Goal: Transaction & Acquisition: Register for event/course

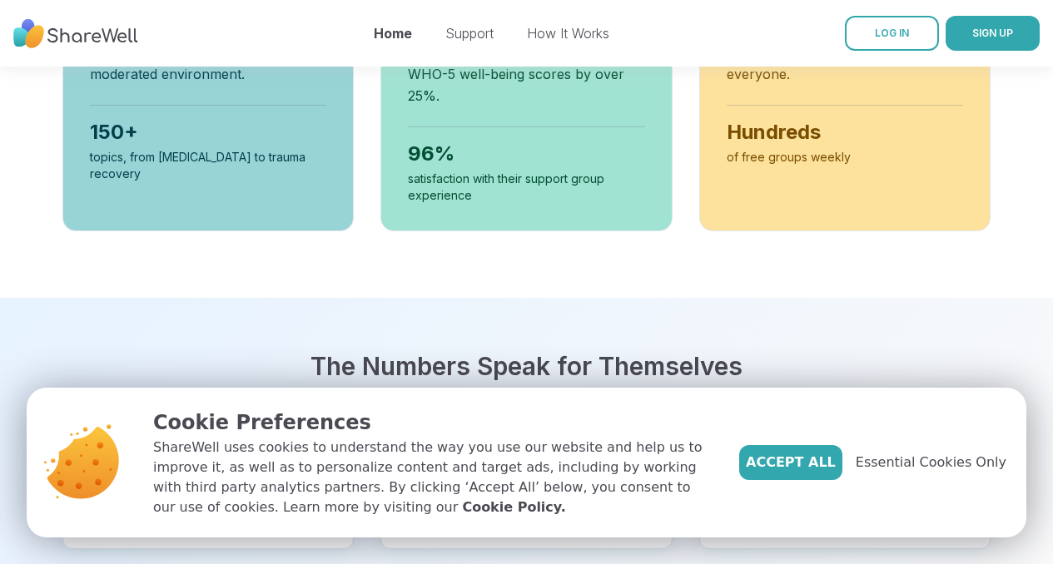
click at [941, 464] on span "Essential Cookies Only" at bounding box center [931, 463] width 151 height 20
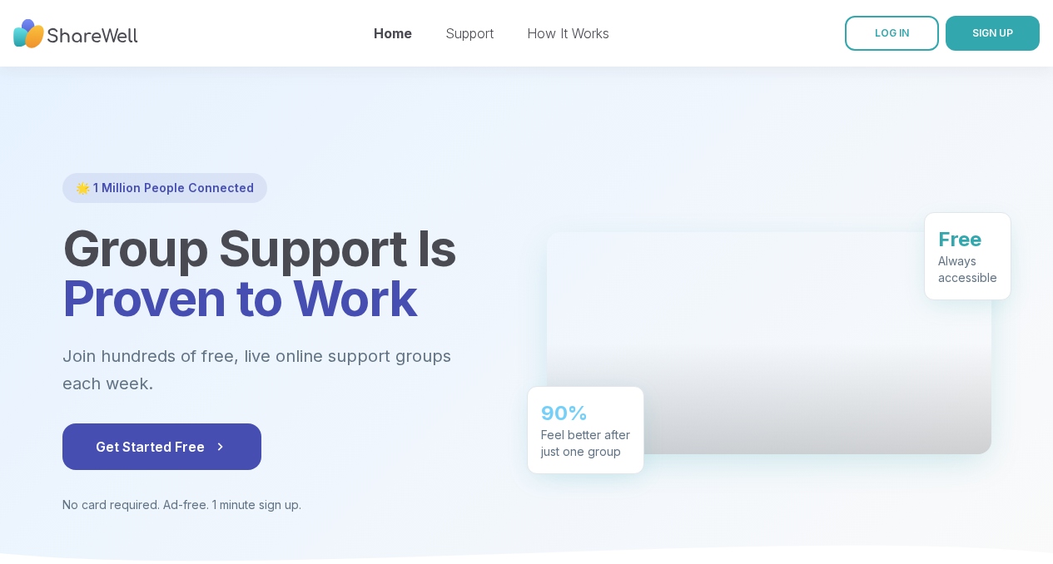
click at [936, 117] on div at bounding box center [526, 324] width 1053 height 514
click at [450, 22] on div "Home Support How It Works" at bounding box center [492, 33] width 236 height 47
click at [456, 37] on link "Support" at bounding box center [469, 33] width 48 height 17
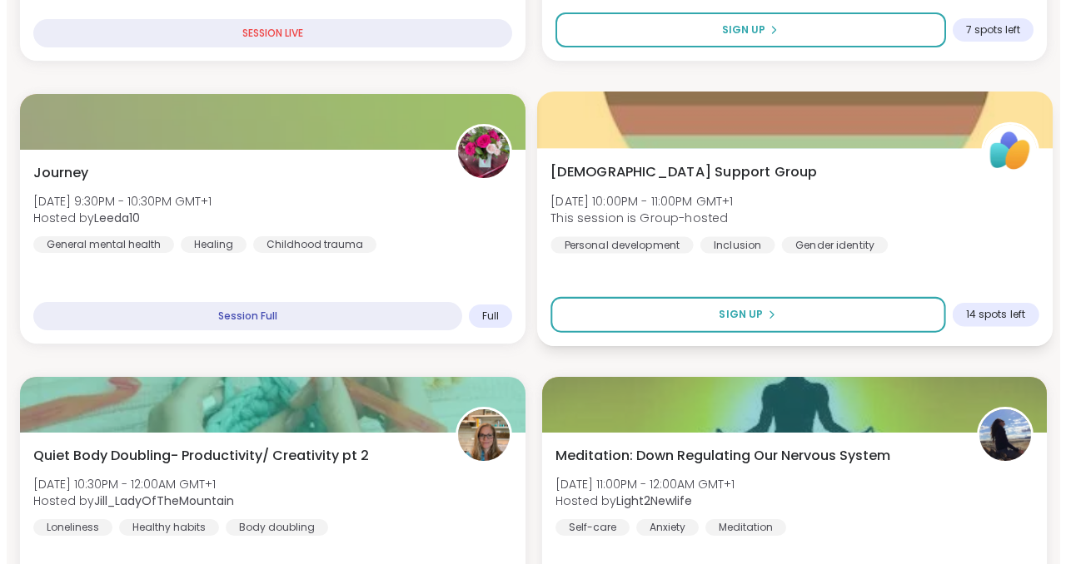
scroll to position [749, 0]
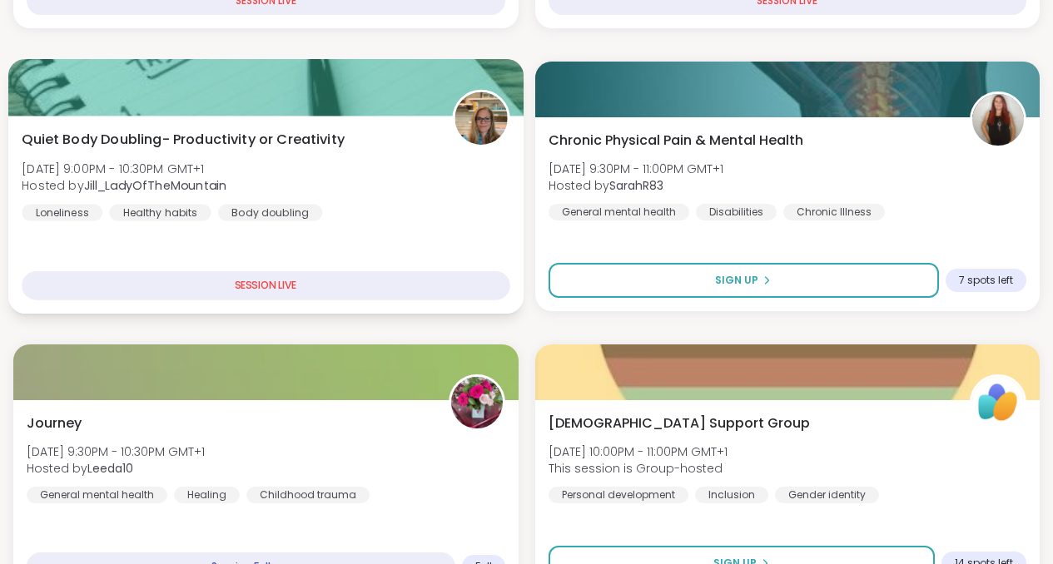
click at [210, 142] on span "Quiet Body Doubling- Productivity or Creativity" at bounding box center [183, 140] width 323 height 20
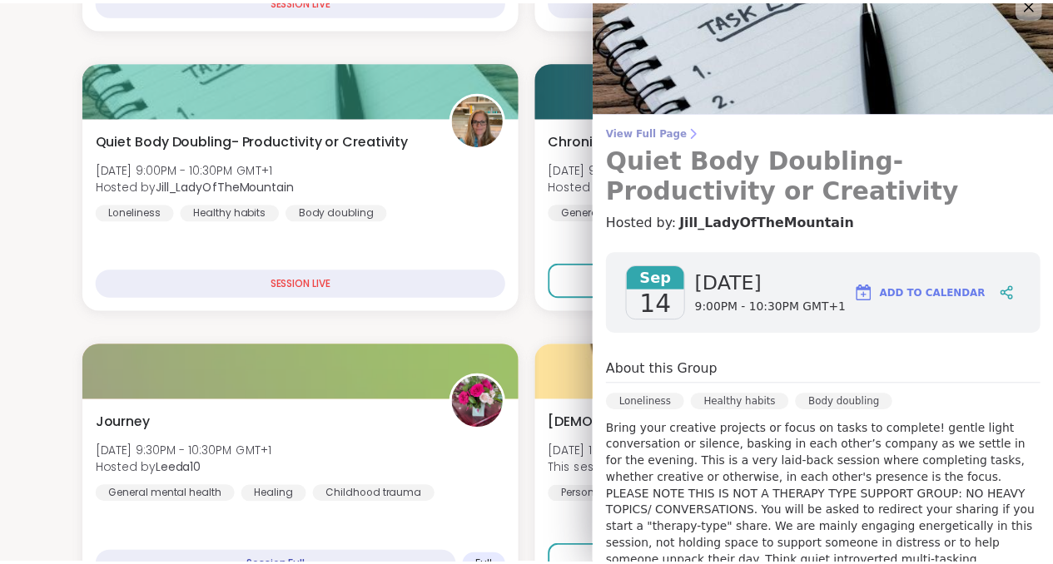
scroll to position [0, 0]
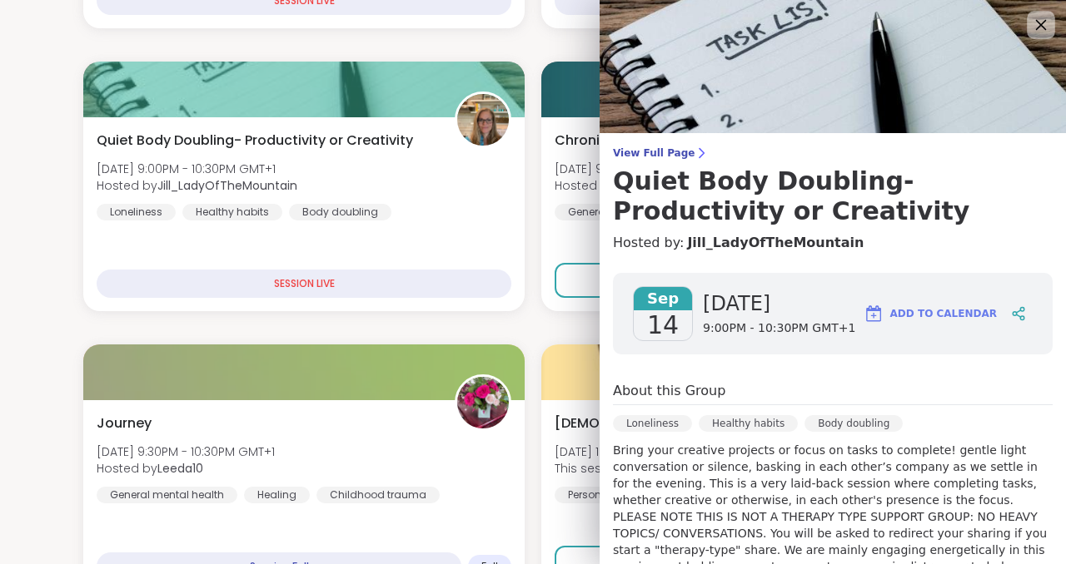
click at [1030, 24] on icon at bounding box center [1040, 24] width 21 height 21
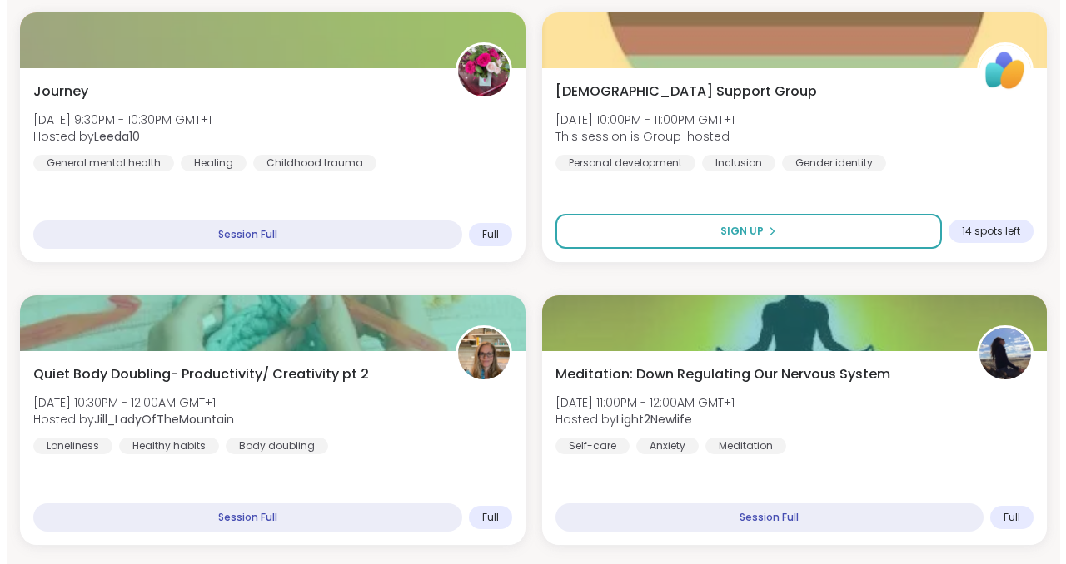
scroll to position [1082, 0]
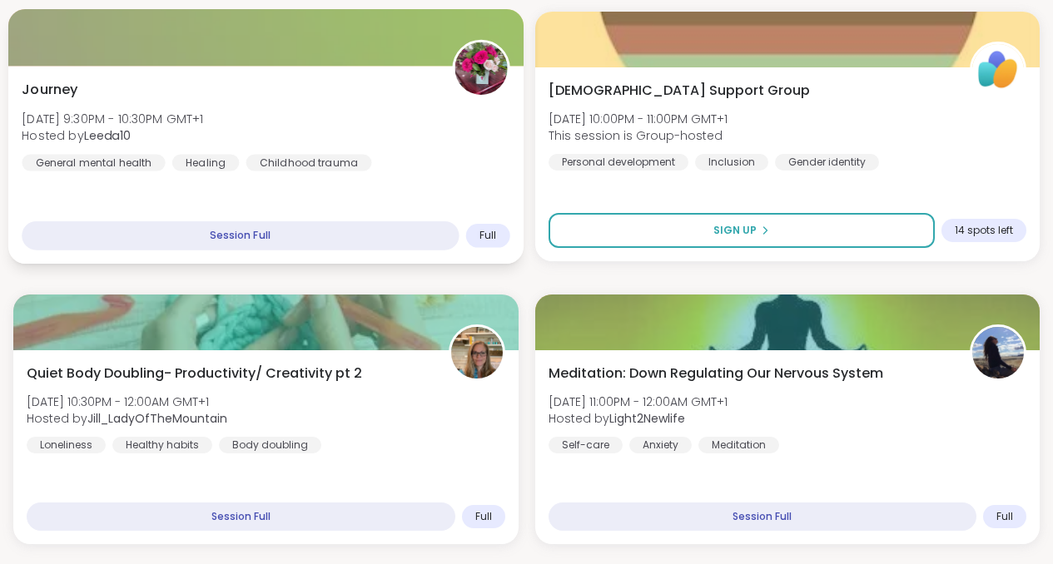
click at [250, 75] on div "Journey [DATE] 9:30PM - 10:30PM GMT+1 Hosted by Leeda10 General mental health H…" at bounding box center [265, 165] width 515 height 198
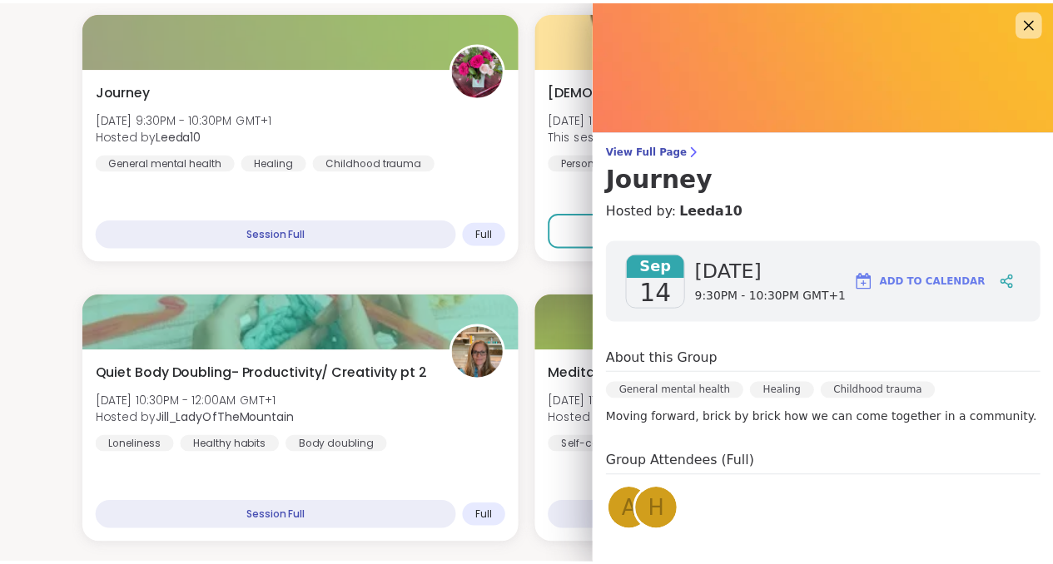
scroll to position [0, 0]
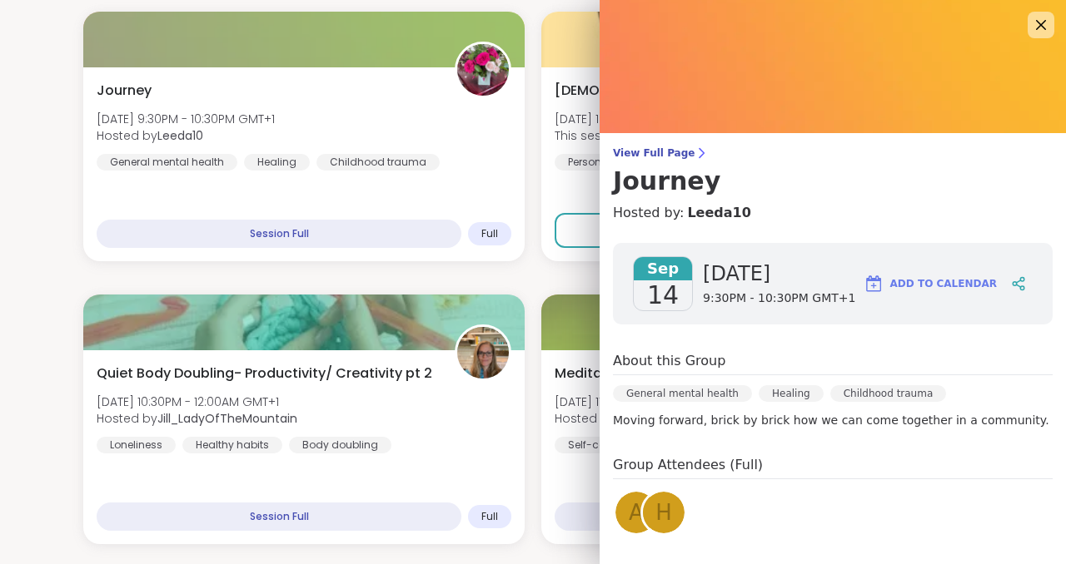
click at [669, 392] on div "General mental health" at bounding box center [682, 393] width 139 height 17
click at [764, 389] on div "Healing" at bounding box center [790, 393] width 65 height 17
click at [859, 396] on div "Childhood trauma" at bounding box center [888, 393] width 117 height 17
click at [741, 418] on p "Moving forward, brick by brick how we can come together in a community." at bounding box center [833, 420] width 440 height 17
click at [661, 157] on span "View Full Page" at bounding box center [833, 153] width 440 height 13
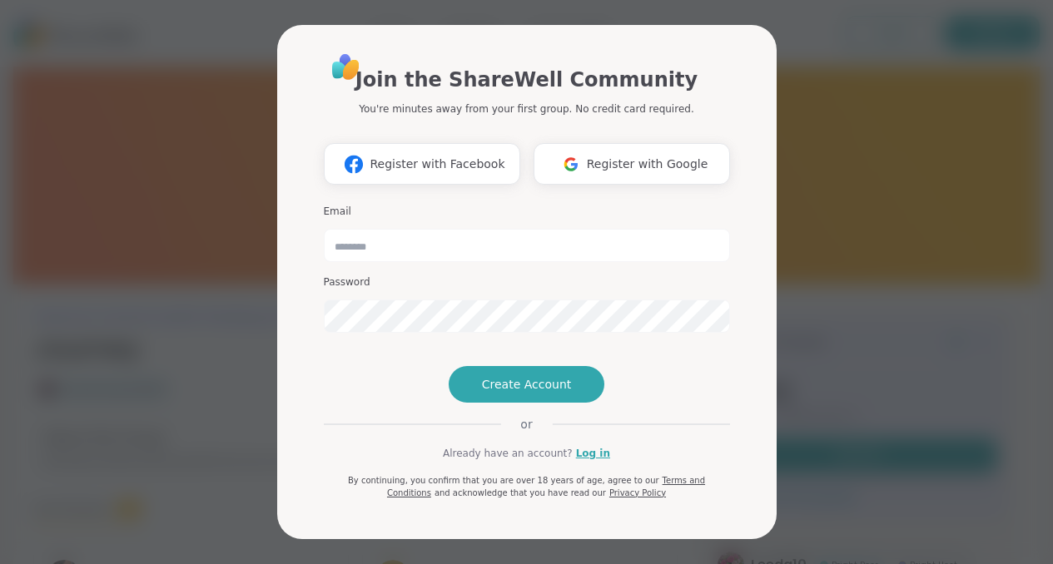
click at [843, 121] on div "Join the ShareWell Community You're minutes away from your first group. No cred…" at bounding box center [526, 282] width 1033 height 564
